Goal: Task Accomplishment & Management: Use online tool/utility

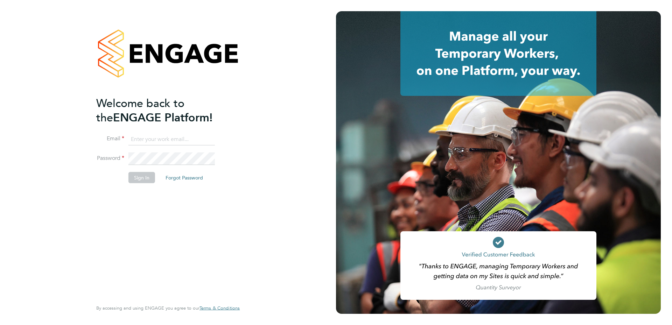
type input "charlie.slidel@vistry.co.uk"
click at [137, 176] on button "Sign In" at bounding box center [142, 177] width 27 height 11
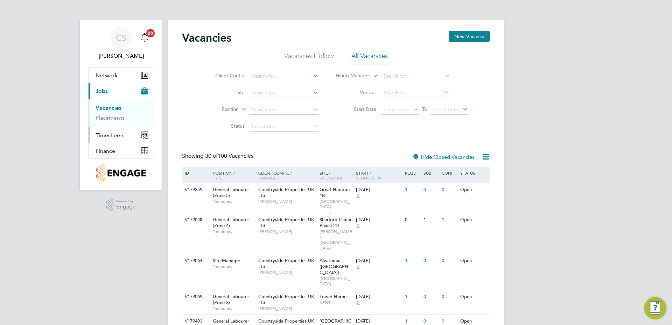
click at [110, 136] on span "Timesheets" at bounding box center [110, 135] width 29 height 7
click at [110, 122] on link "Timesheets" at bounding box center [110, 123] width 29 height 7
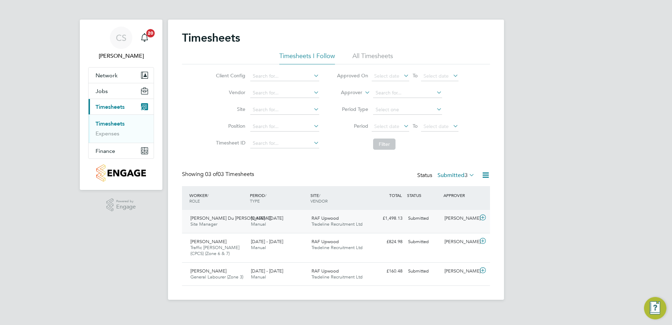
click at [248, 219] on div "18 - 24 Aug 2025 Manual" at bounding box center [278, 222] width 61 height 18
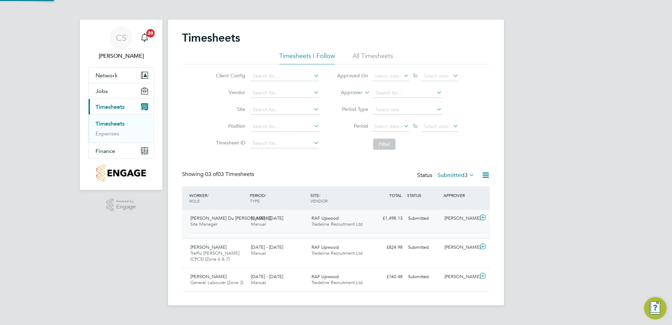
scroll to position [12, 68]
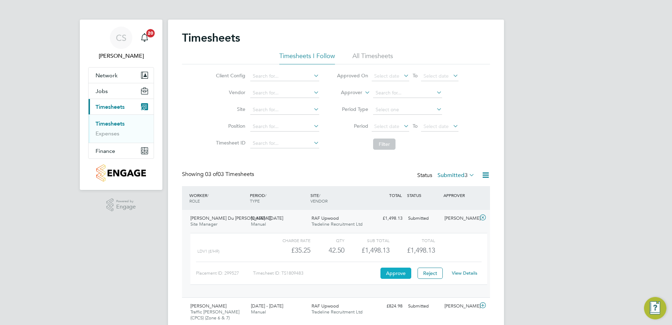
click at [384, 276] on button "Approve" at bounding box center [396, 273] width 31 height 11
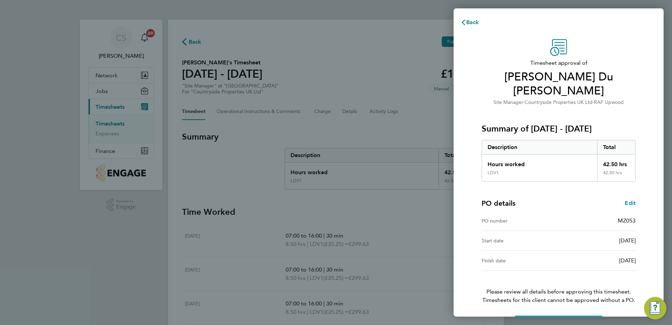
click at [564, 316] on button "Confirm Timesheet Approval" at bounding box center [558, 324] width 89 height 17
